Goal: Information Seeking & Learning: Find specific fact

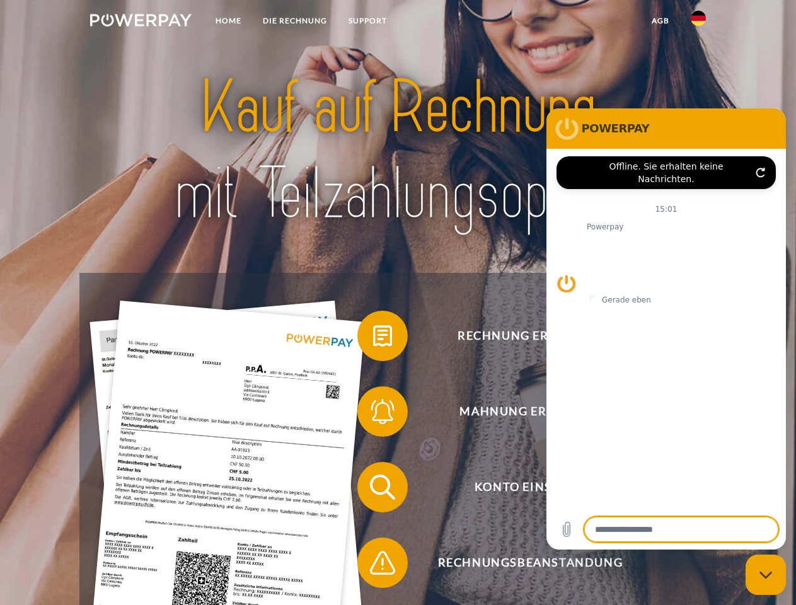
click at [141, 22] on img at bounding box center [140, 20] width 101 height 13
click at [698, 22] on img at bounding box center [698, 18] width 15 height 15
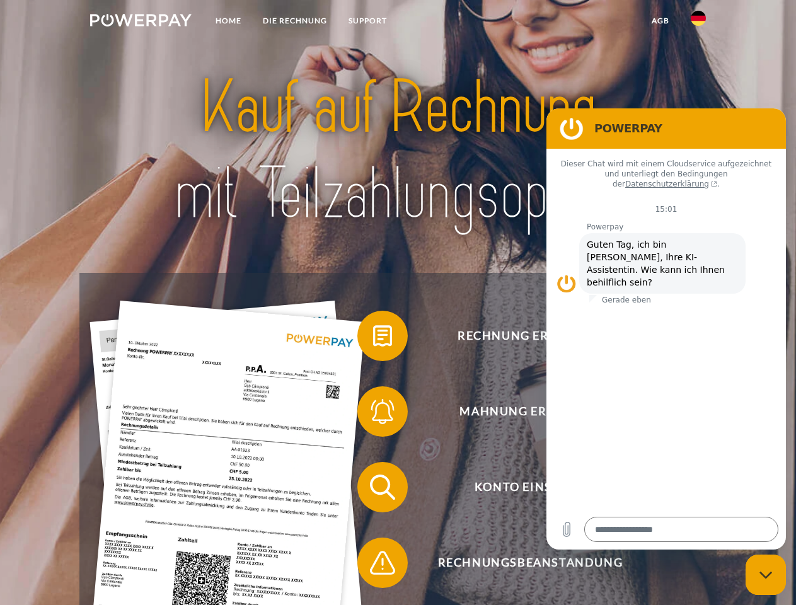
click at [660, 21] on link "agb" at bounding box center [660, 20] width 39 height 23
click at [373, 338] on span at bounding box center [363, 335] width 63 height 63
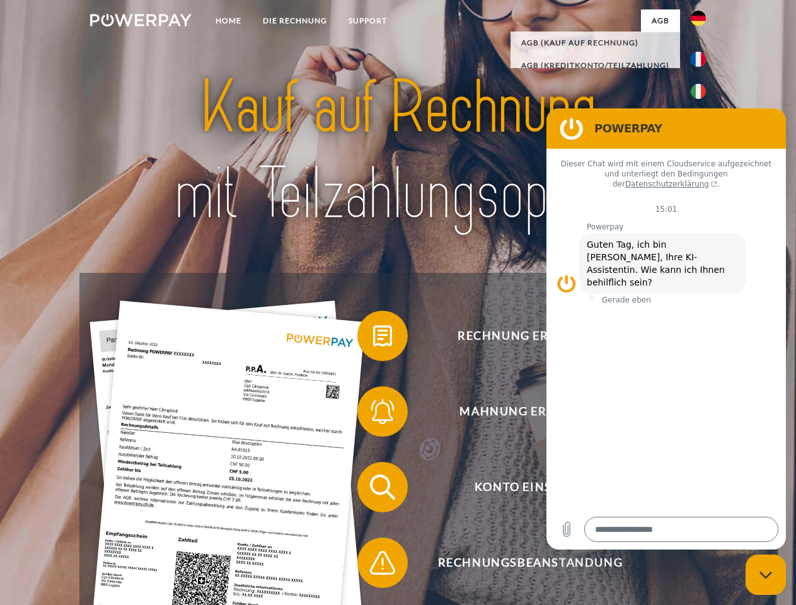
click at [373, 414] on span at bounding box center [363, 411] width 63 height 63
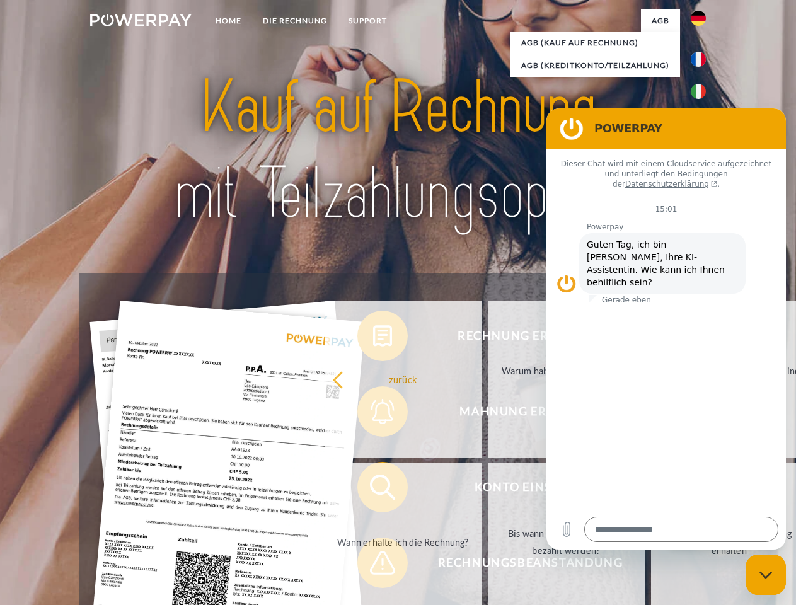
click at [488, 490] on link "Bis wann muss die Rechnung bezahlt werden?" at bounding box center [566, 542] width 157 height 158
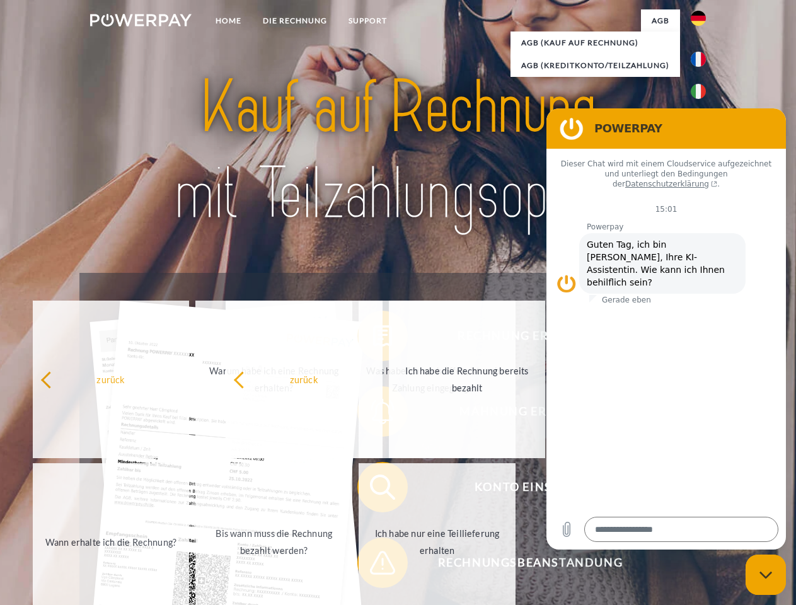
click at [373, 565] on span at bounding box center [363, 562] width 63 height 63
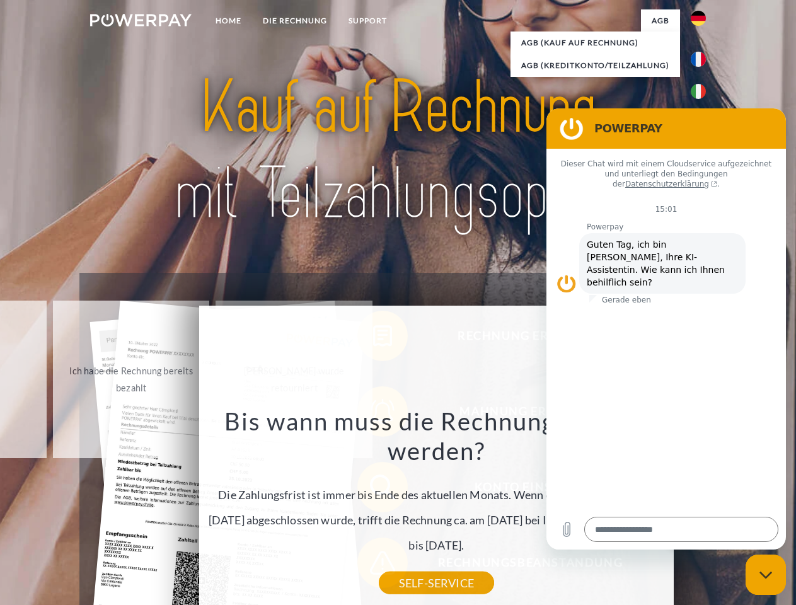
click at [766, 575] on icon "Messaging-Fenster schließen" at bounding box center [765, 575] width 13 height 8
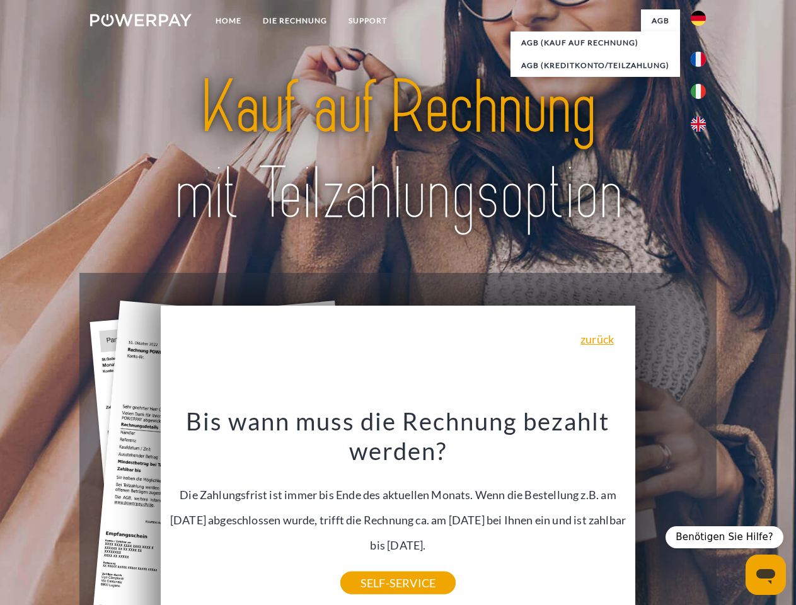
type textarea "*"
